Goal: Information Seeking & Learning: Check status

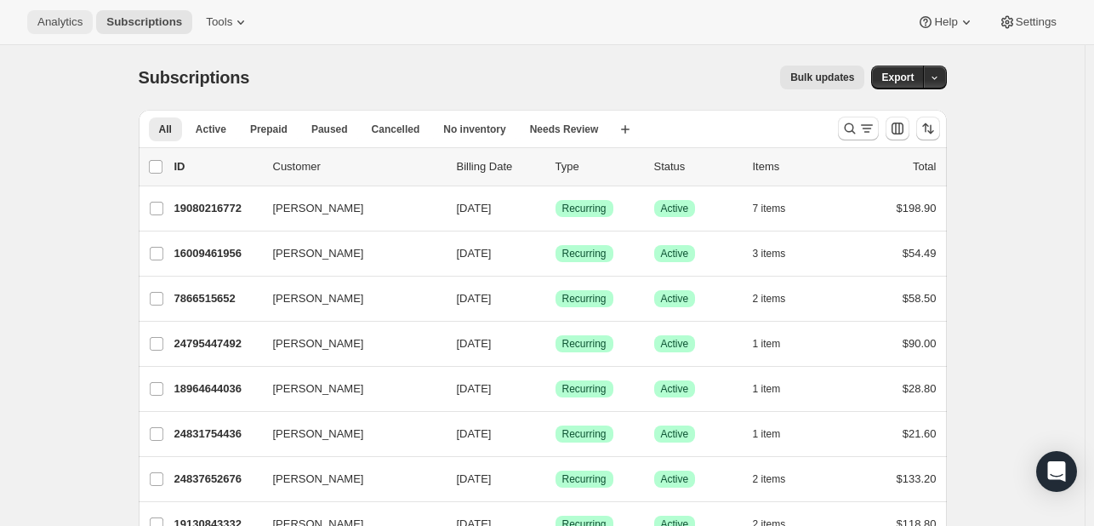
click at [39, 24] on span "Analytics" at bounding box center [59, 22] width 45 height 14
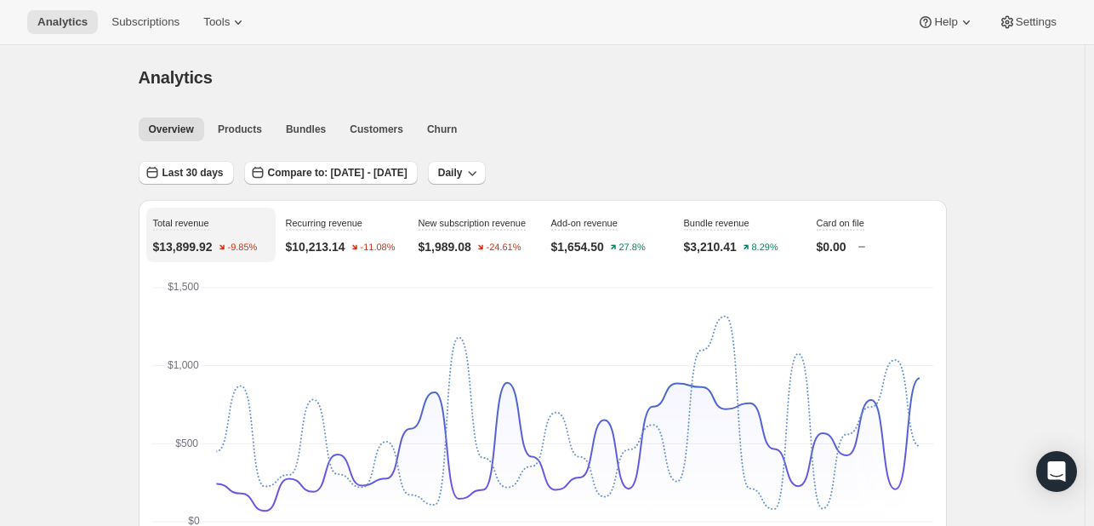
click at [133, 22] on span "Subscriptions" at bounding box center [145, 22] width 68 height 14
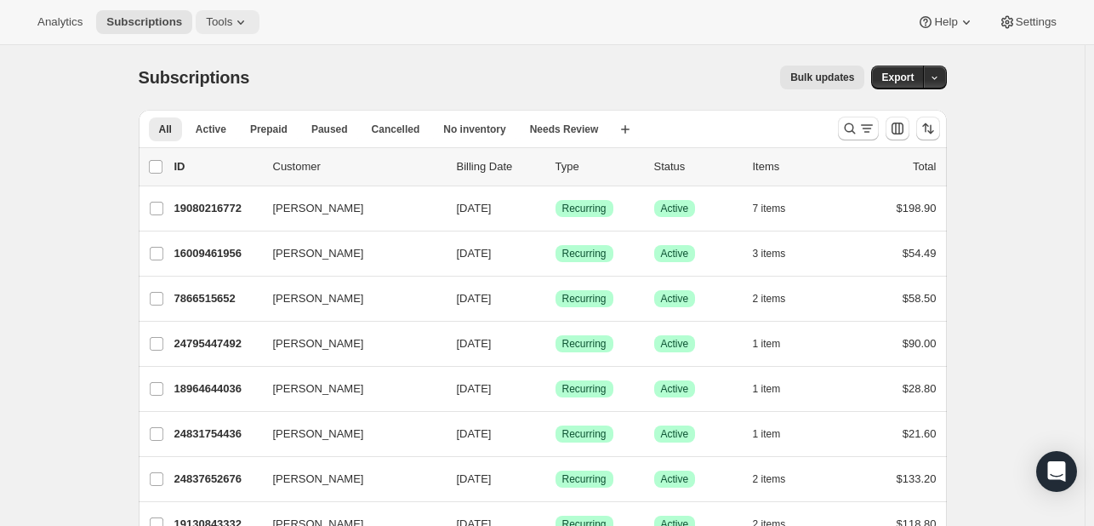
click at [232, 19] on icon at bounding box center [240, 22] width 17 height 17
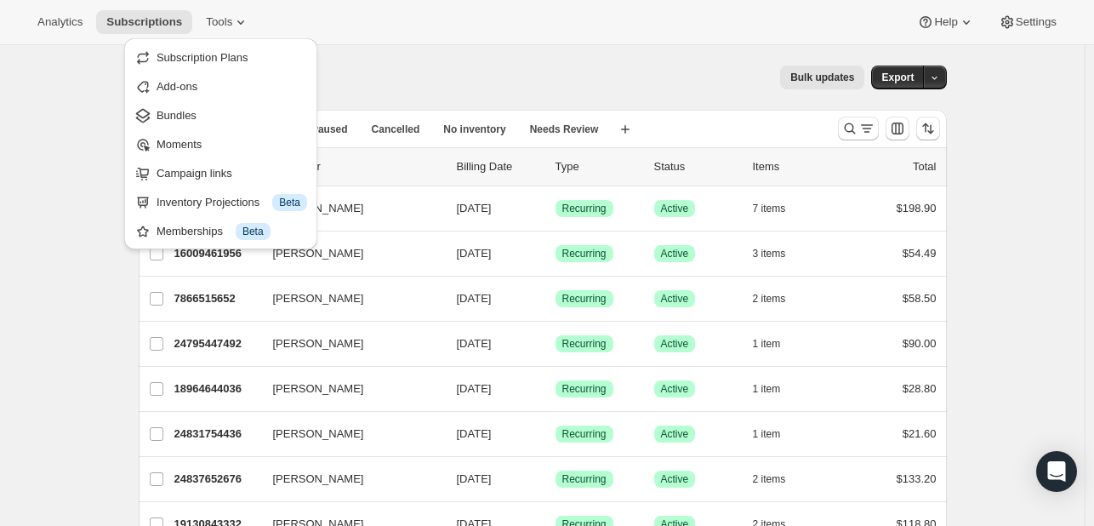
click at [501, 55] on div "Subscriptions. This page is ready Subscriptions Bulk updates More actions Bulk …" at bounding box center [543, 77] width 808 height 65
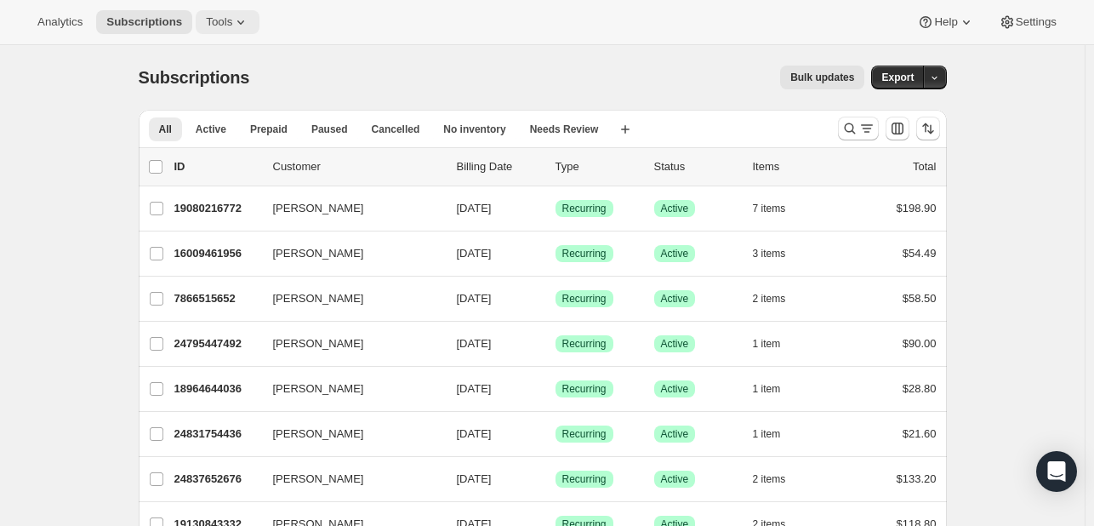
click at [232, 21] on icon at bounding box center [240, 22] width 17 height 17
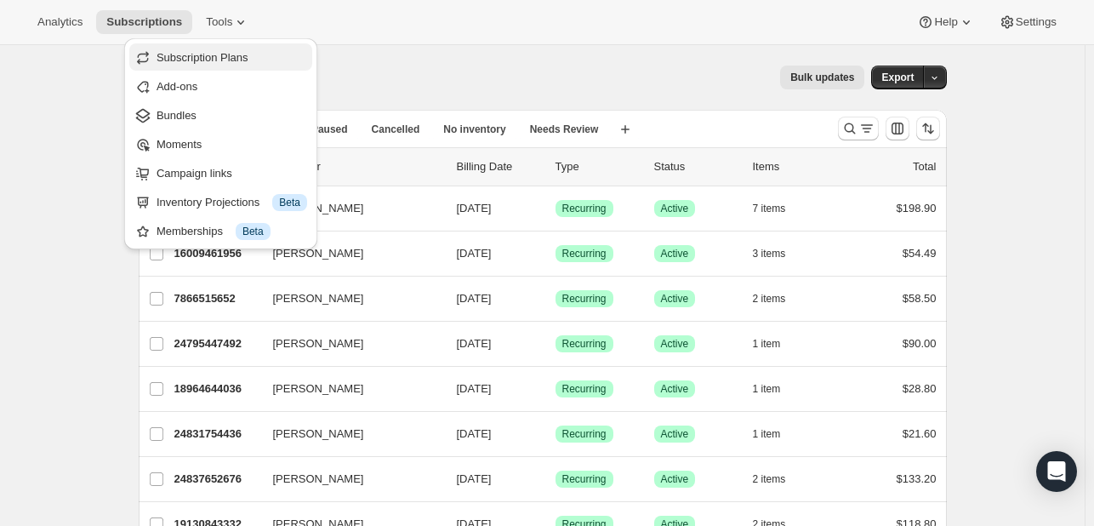
click at [171, 56] on span "Subscription Plans" at bounding box center [203, 57] width 92 height 13
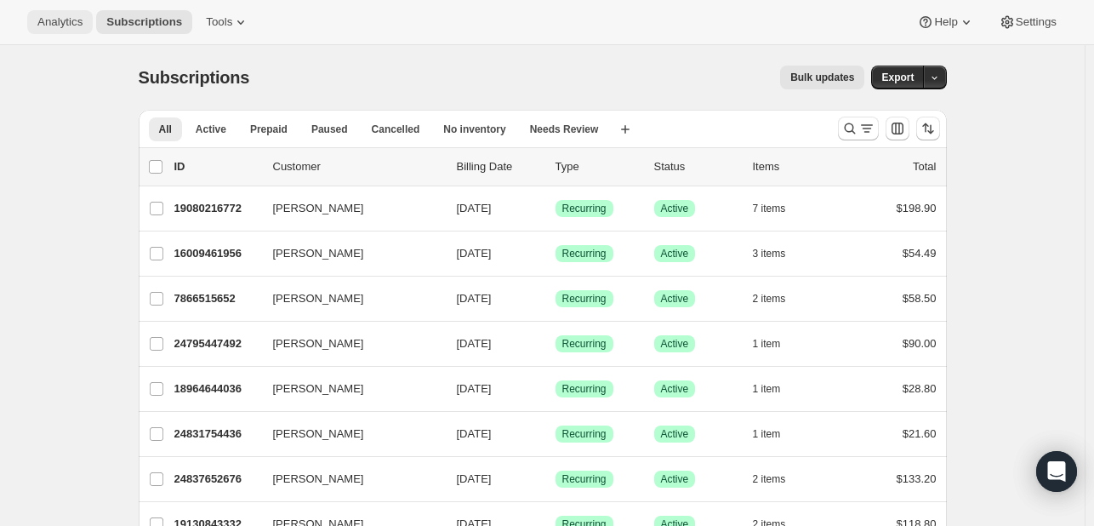
click at [49, 26] on span "Analytics" at bounding box center [59, 22] width 45 height 14
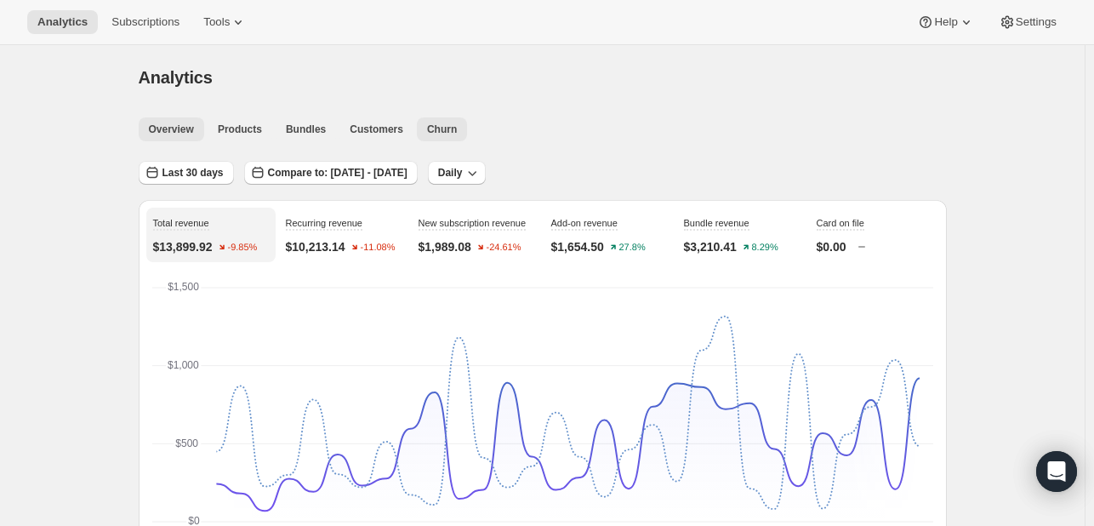
click at [442, 138] on button "Churn" at bounding box center [442, 129] width 50 height 24
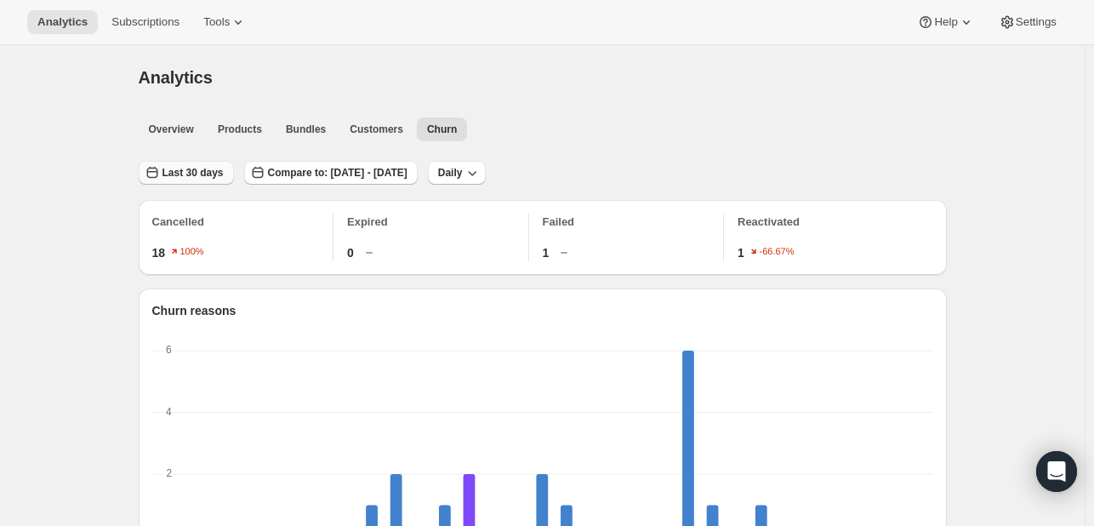
click at [174, 176] on span "Last 30 days" at bounding box center [192, 173] width 61 height 14
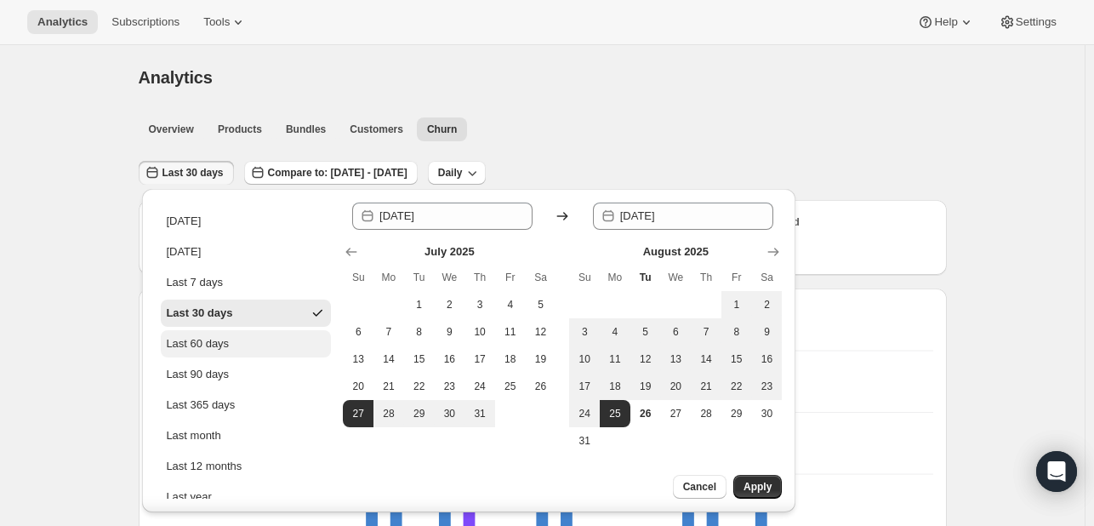
click at [217, 345] on div "Last 60 days" at bounding box center [197, 343] width 63 height 17
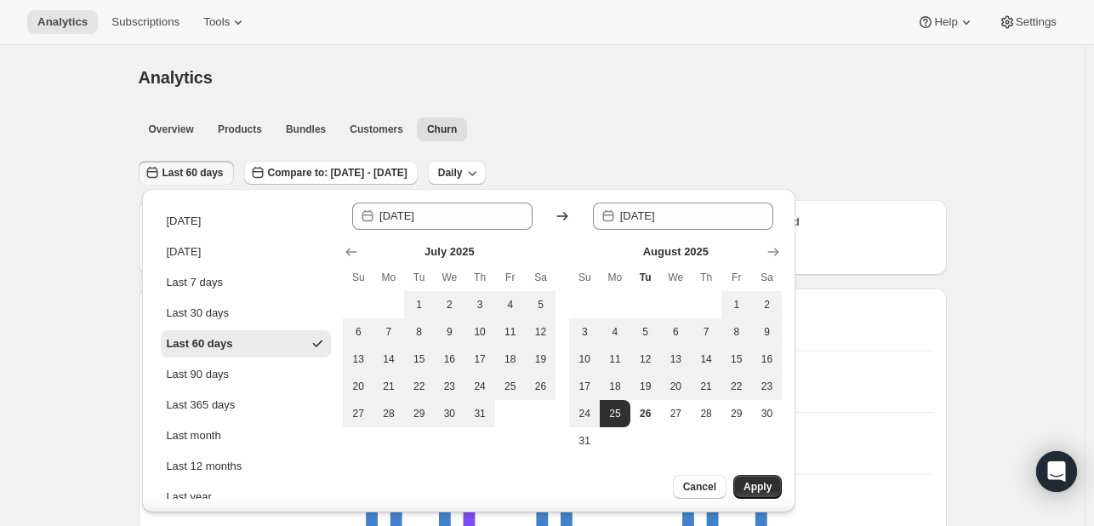
type input "[DATE]"
click at [752, 484] on span "Apply" at bounding box center [758, 487] width 28 height 14
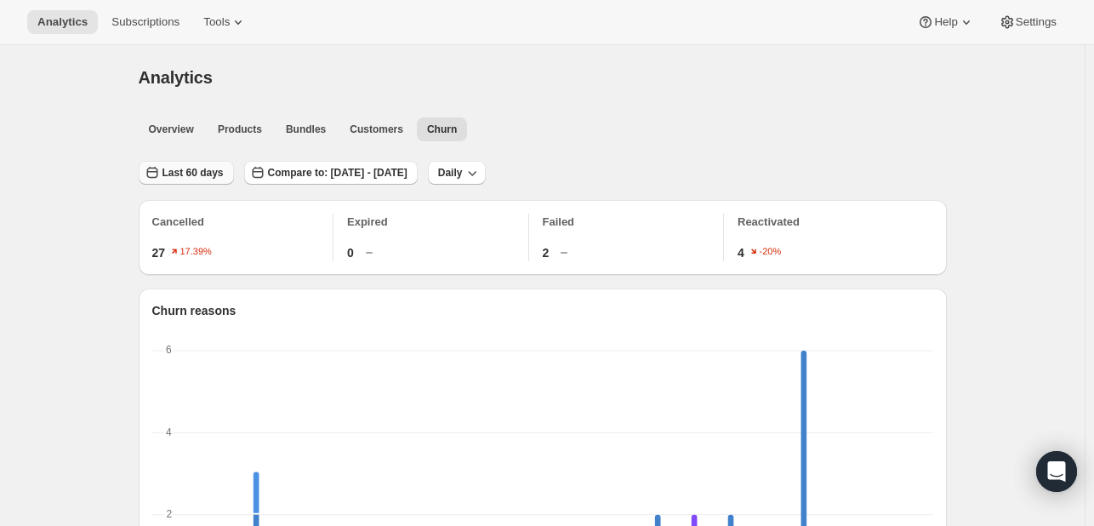
click at [171, 173] on span "Last 60 days" at bounding box center [192, 173] width 61 height 14
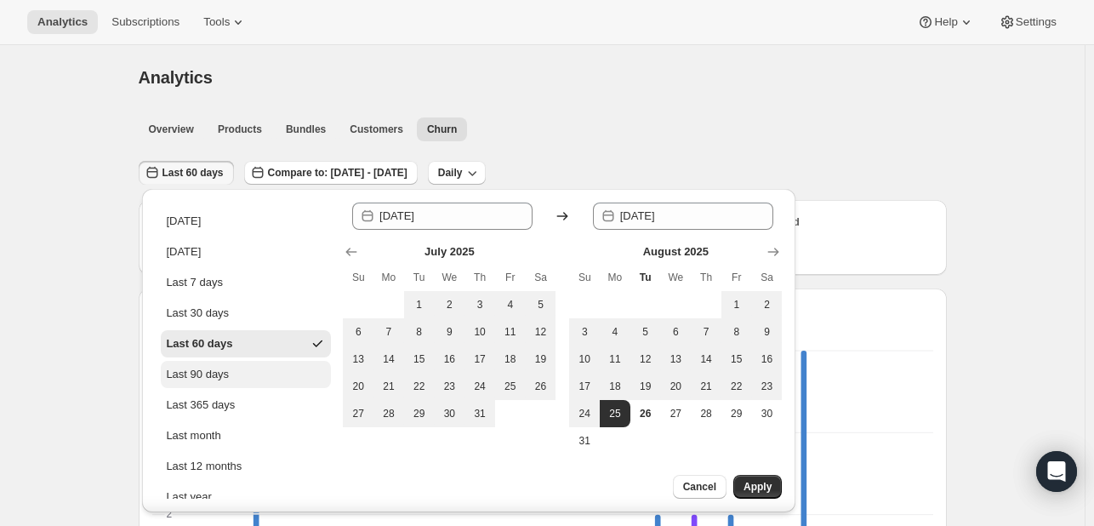
click at [209, 372] on div "Last 90 days" at bounding box center [197, 374] width 63 height 17
type input "[DATE]"
click at [772, 477] on button "Apply" at bounding box center [757, 487] width 48 height 24
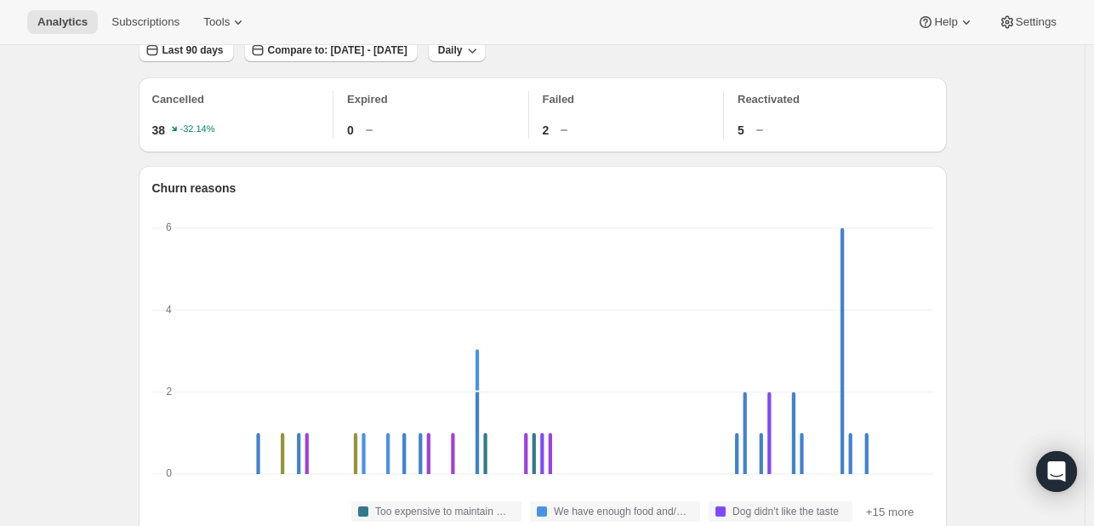
scroll to position [85, 0]
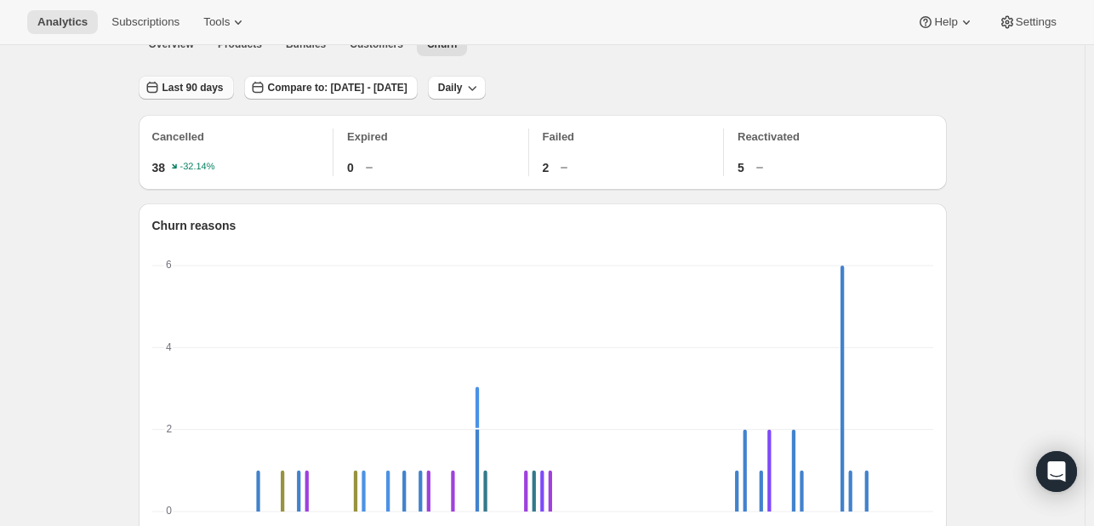
click at [196, 91] on span "Last 90 days" at bounding box center [192, 88] width 61 height 14
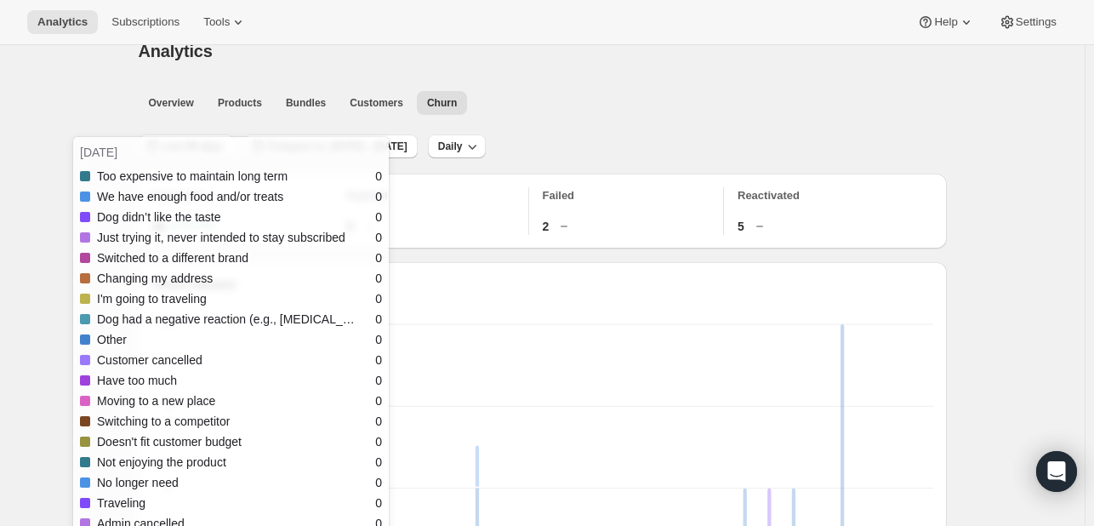
scroll to position [0, 0]
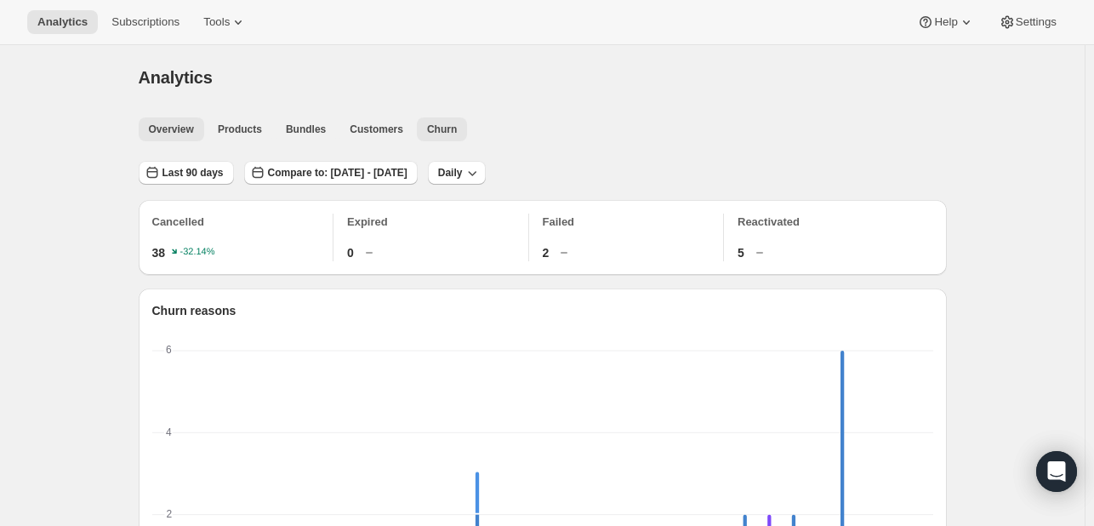
click at [184, 127] on span "Overview" at bounding box center [171, 129] width 45 height 14
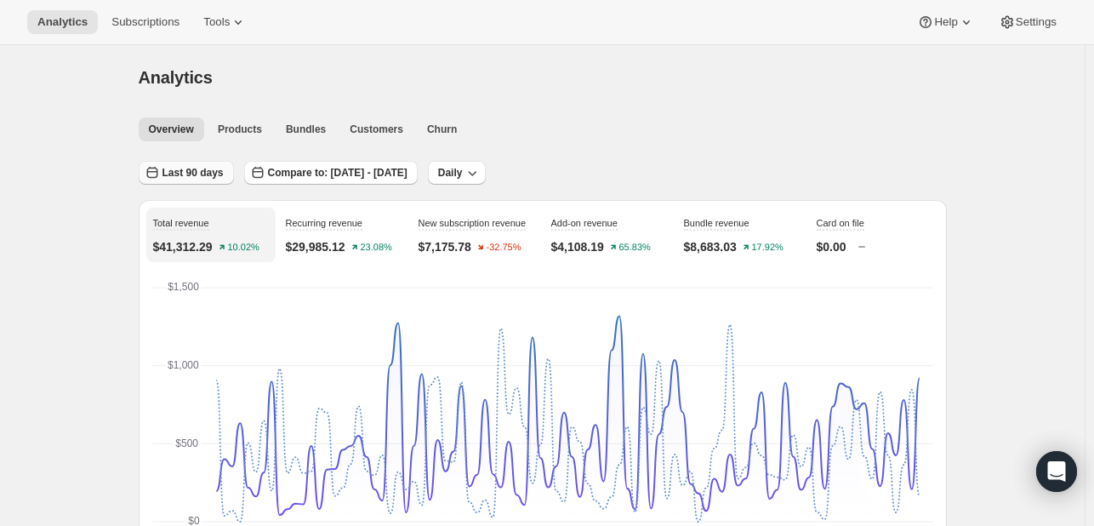
click at [207, 170] on span "Last 90 days" at bounding box center [192, 173] width 61 height 14
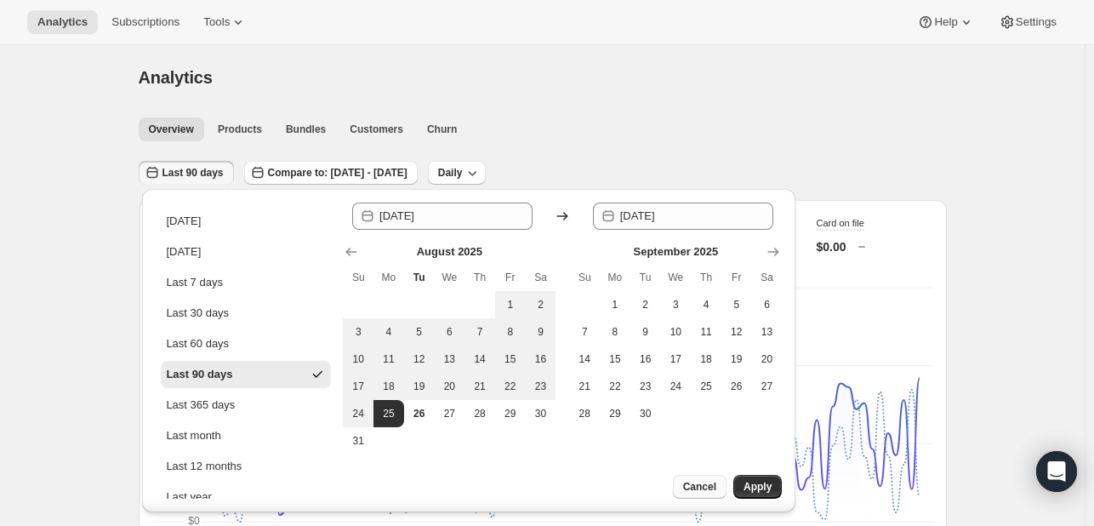
click at [687, 476] on button "Cancel" at bounding box center [700, 487] width 54 height 24
